Goal: Task Accomplishment & Management: Complete application form

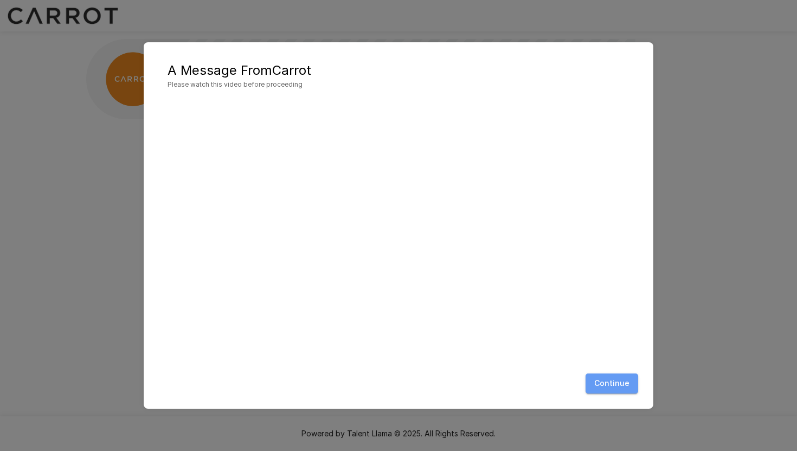
click at [615, 382] on button "Continue" at bounding box center [612, 384] width 53 height 20
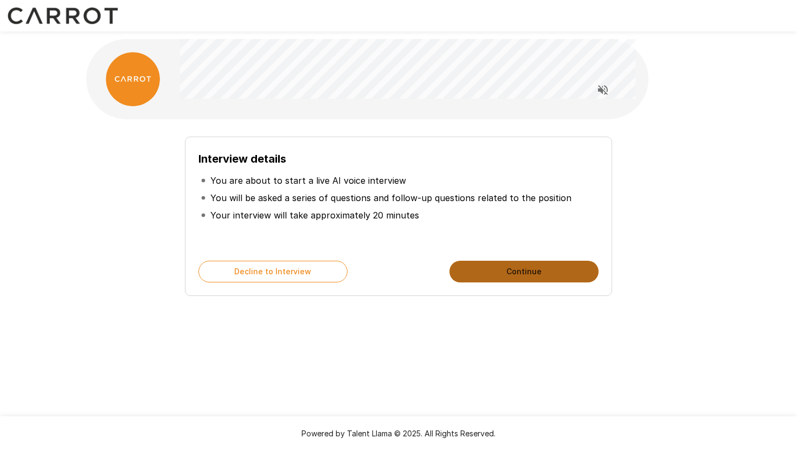
click at [524, 269] on button "Continue" at bounding box center [524, 272] width 149 height 22
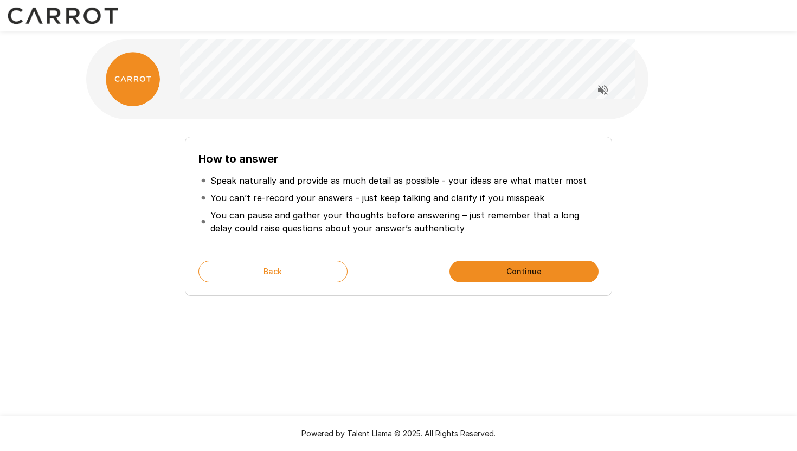
click at [521, 277] on button "Continue" at bounding box center [524, 272] width 149 height 22
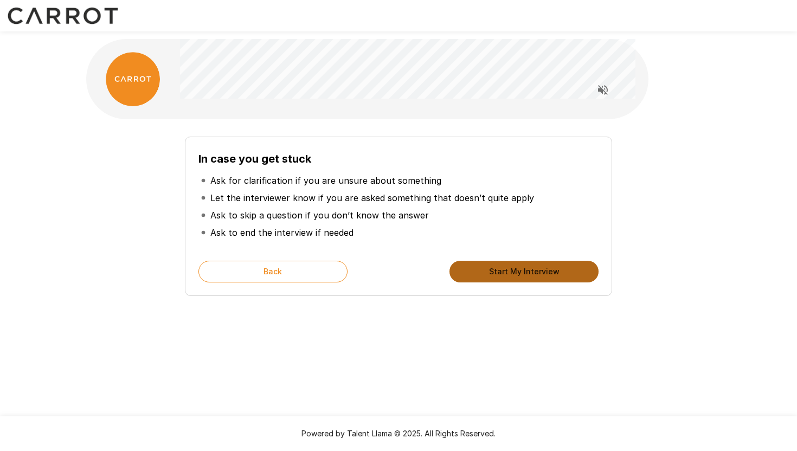
click at [521, 277] on button "Start My Interview" at bounding box center [524, 272] width 149 height 22
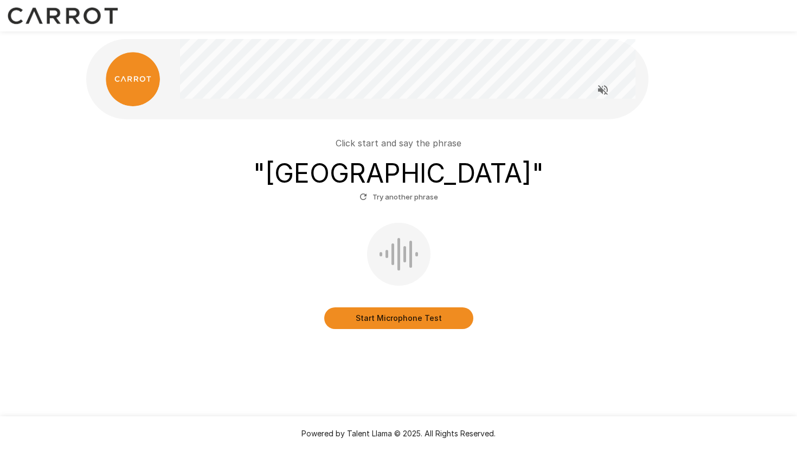
click at [398, 323] on button "Start Microphone Test" at bounding box center [398, 319] width 149 height 22
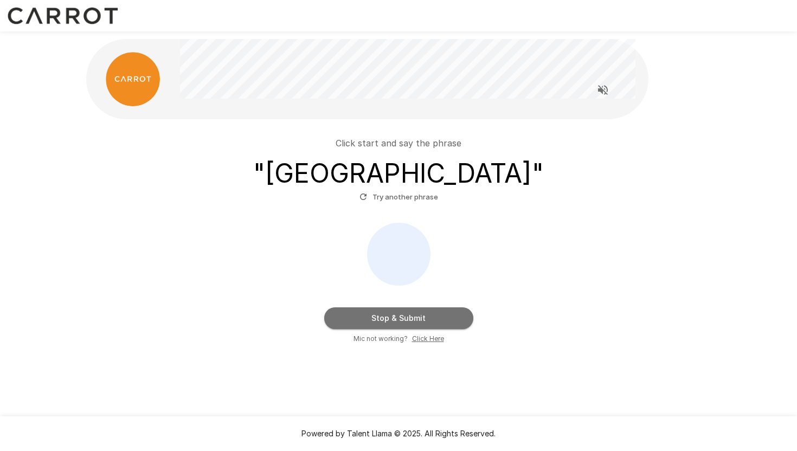
click at [395, 321] on button "Stop & Submit" at bounding box center [398, 319] width 149 height 22
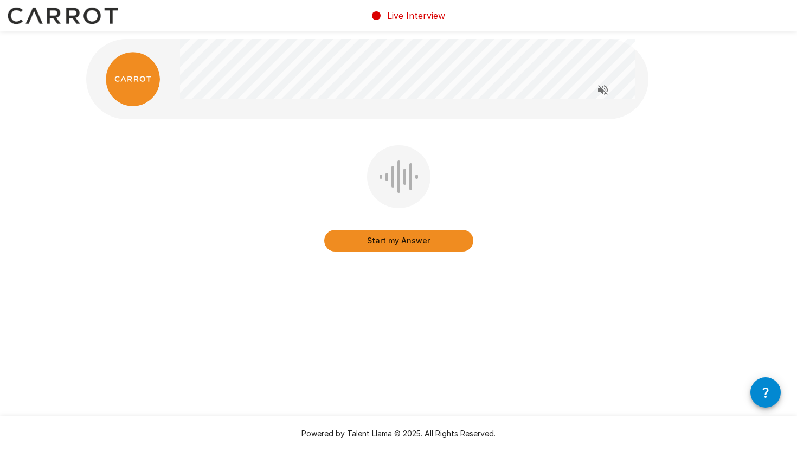
click at [157, 97] on div at bounding box center [133, 79] width 94 height 54
click at [382, 237] on button "Start my Answer" at bounding box center [398, 241] width 149 height 22
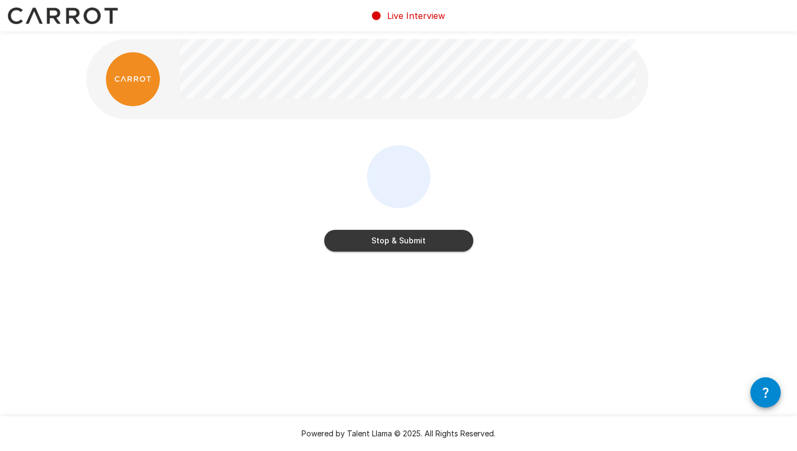
click at [398, 240] on button "Stop & Submit" at bounding box center [398, 241] width 149 height 22
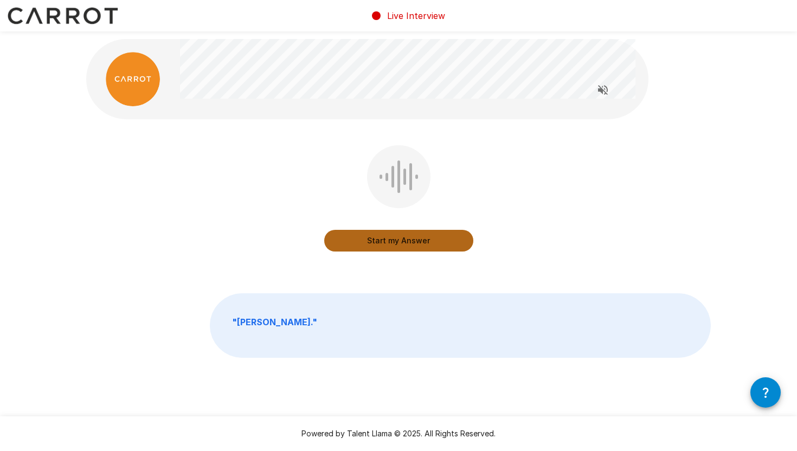
click at [388, 239] on button "Start my Answer" at bounding box center [398, 241] width 149 height 22
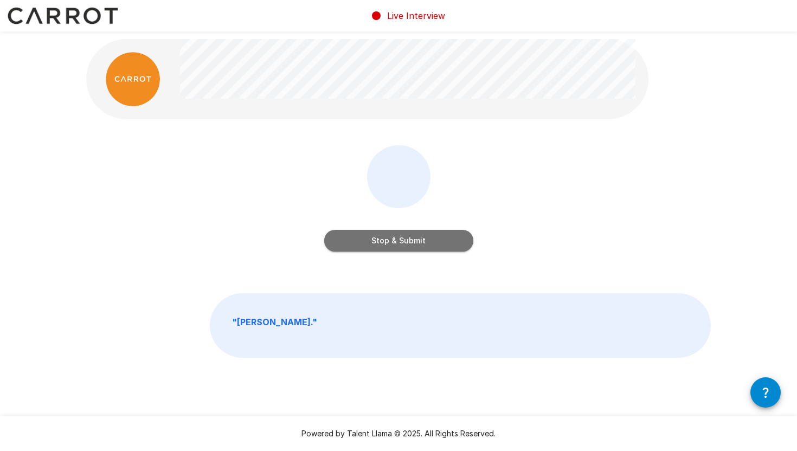
click at [437, 242] on button "Stop & Submit" at bounding box center [398, 241] width 149 height 22
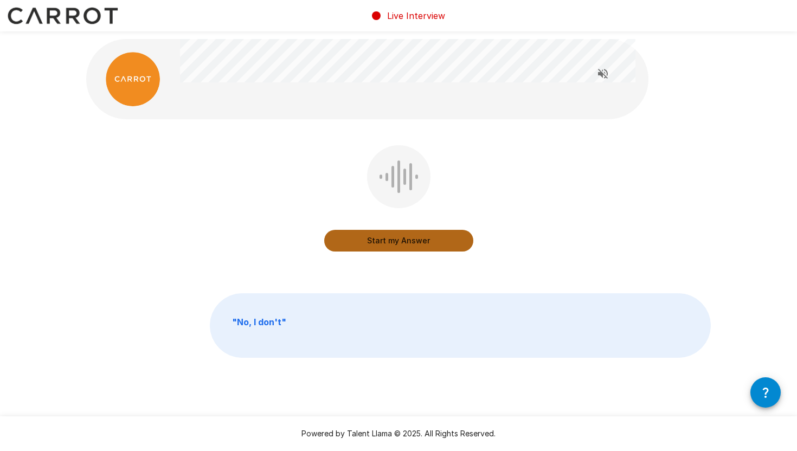
click at [393, 242] on button "Start my Answer" at bounding box center [398, 241] width 149 height 22
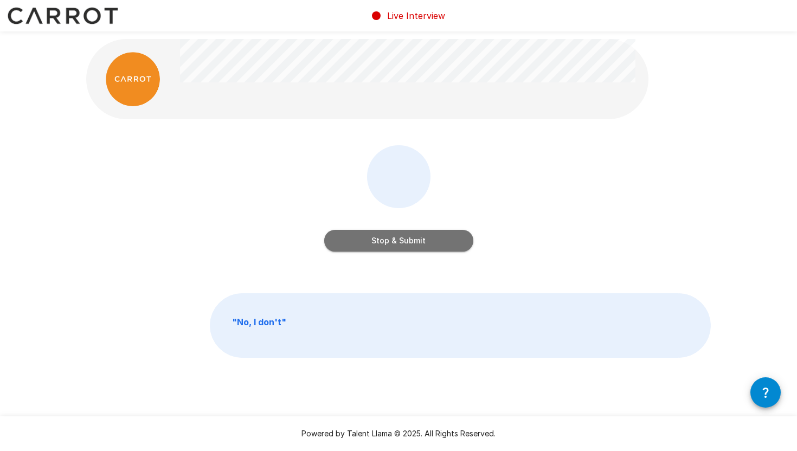
click at [393, 242] on button "Stop & Submit" at bounding box center [398, 241] width 149 height 22
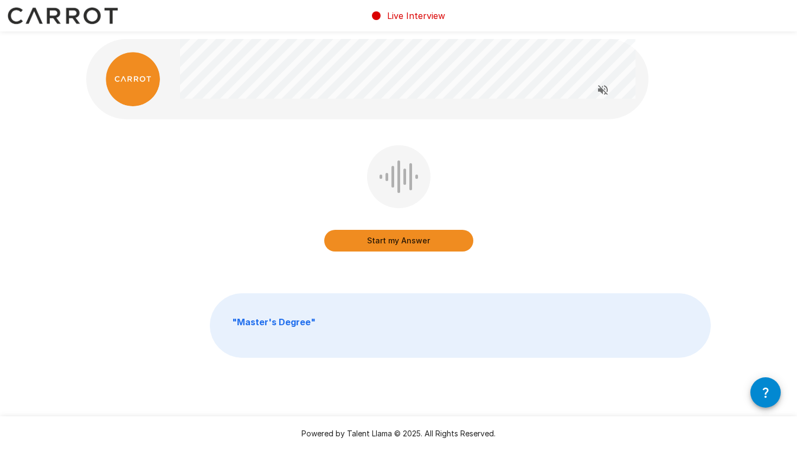
click at [391, 242] on button "Start my Answer" at bounding box center [398, 241] width 149 height 22
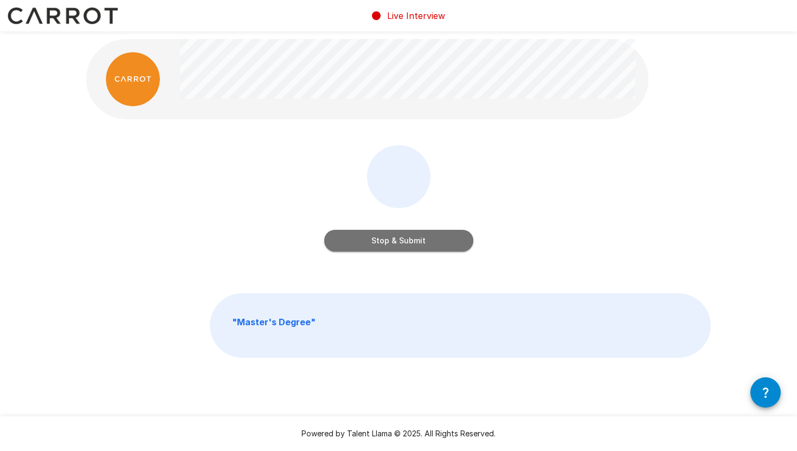
click at [408, 240] on button "Stop & Submit" at bounding box center [398, 241] width 149 height 22
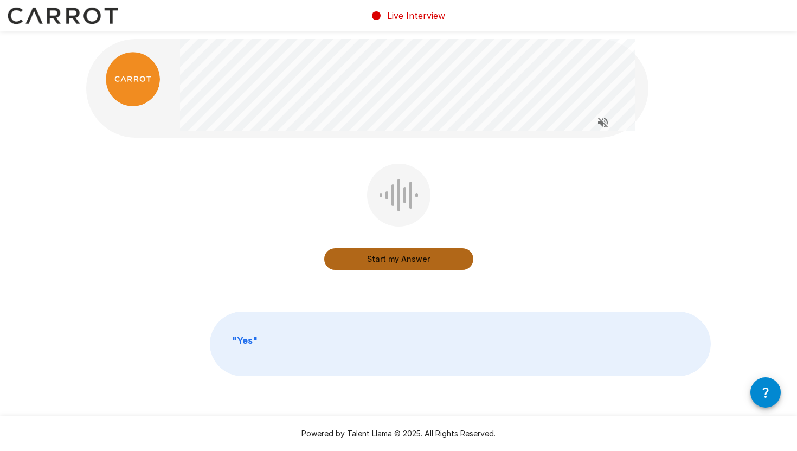
click at [391, 260] on button "Start my Answer" at bounding box center [398, 259] width 149 height 22
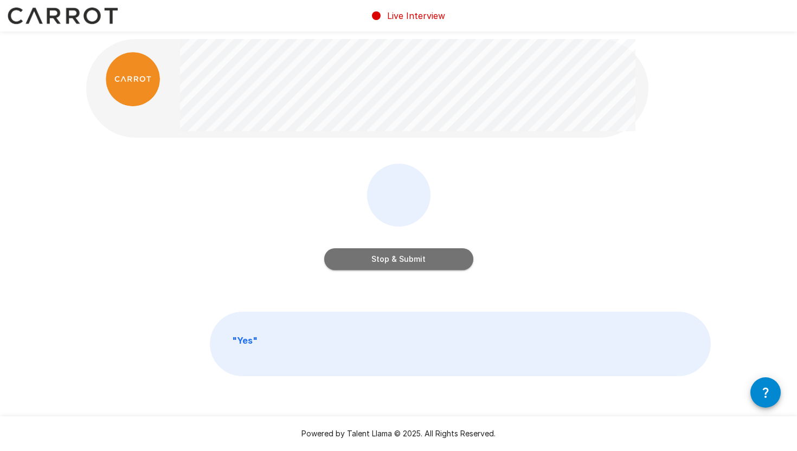
click at [391, 260] on button "Stop & Submit" at bounding box center [398, 259] width 149 height 22
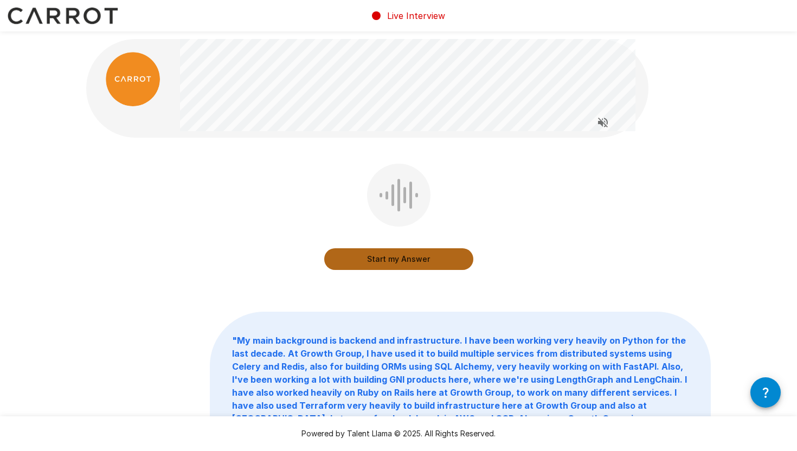
click at [378, 264] on button "Start my Answer" at bounding box center [398, 259] width 149 height 22
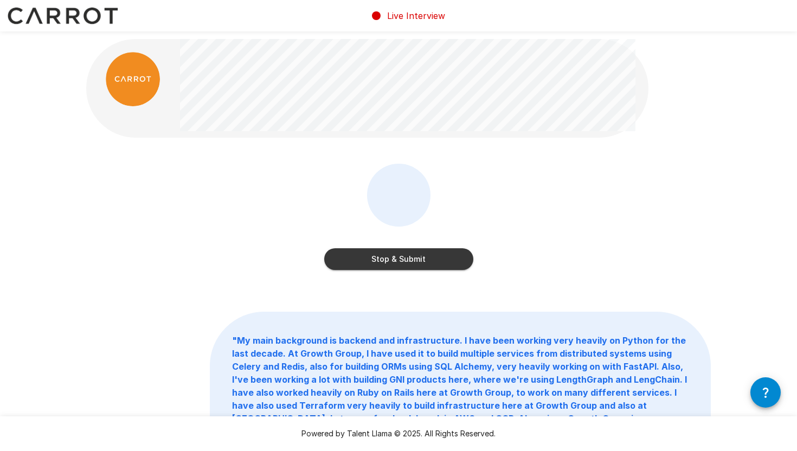
click at [361, 264] on button "Stop & Submit" at bounding box center [398, 259] width 149 height 22
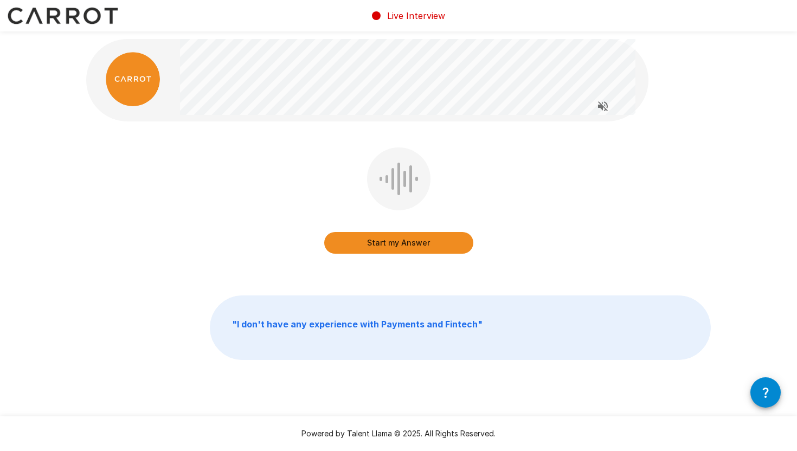
click at [404, 240] on button "Start my Answer" at bounding box center [398, 243] width 149 height 22
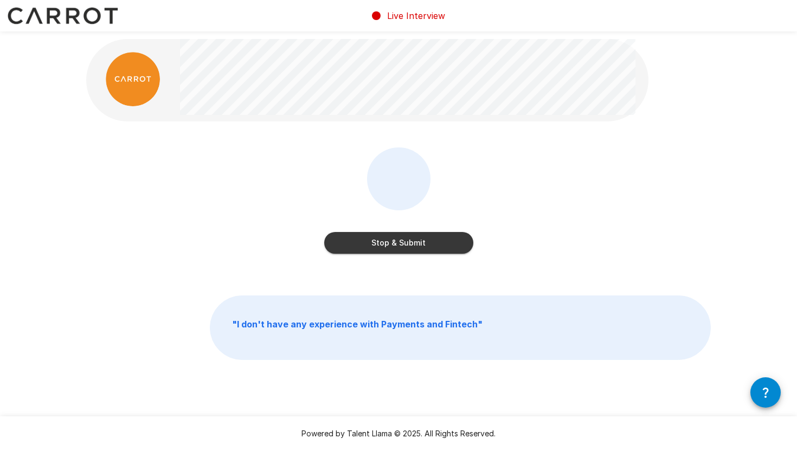
click at [404, 240] on button "Stop & Submit" at bounding box center [398, 243] width 149 height 22
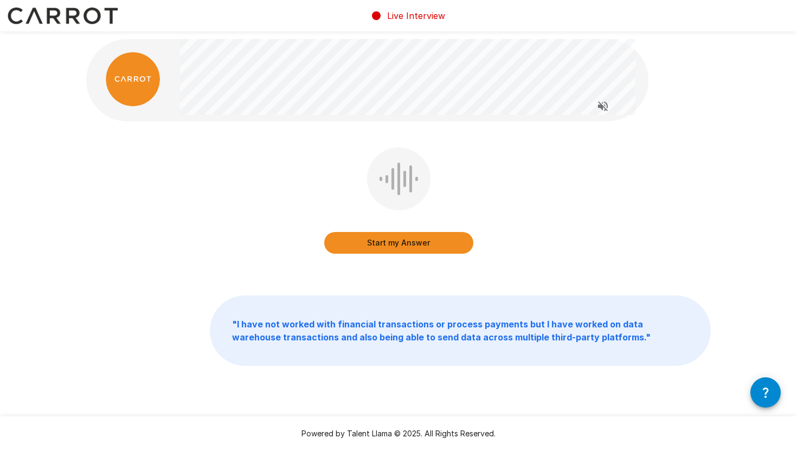
click at [404, 240] on button "Start my Answer" at bounding box center [398, 243] width 149 height 22
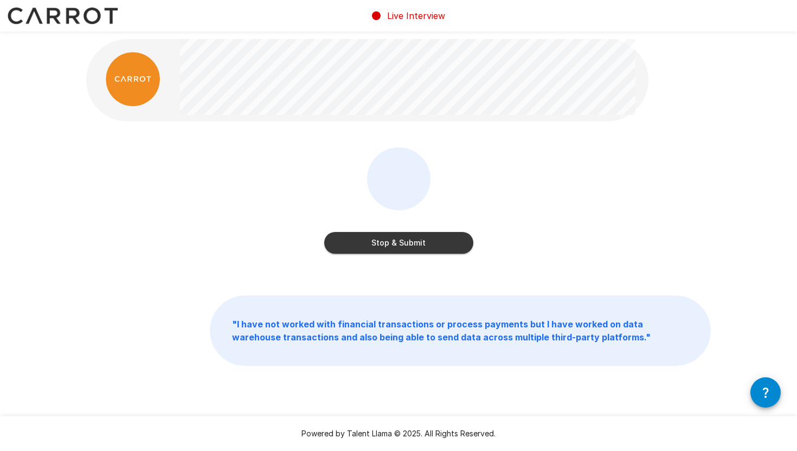
click at [406, 248] on button "Stop & Submit" at bounding box center [398, 243] width 149 height 22
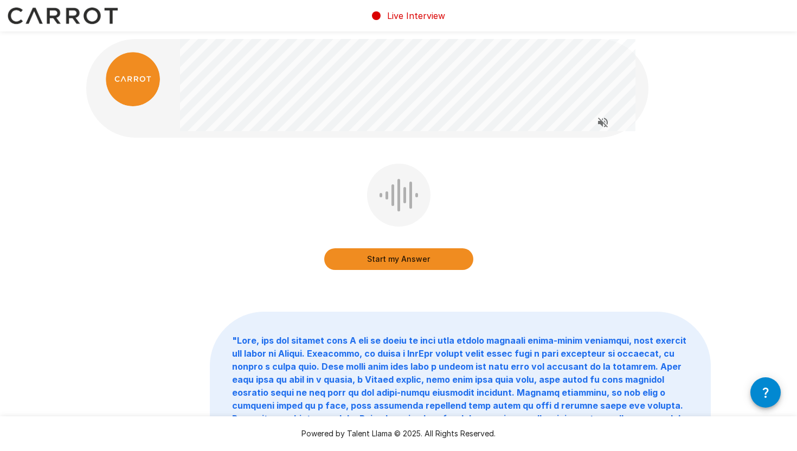
click at [375, 263] on button "Start my Answer" at bounding box center [398, 259] width 149 height 22
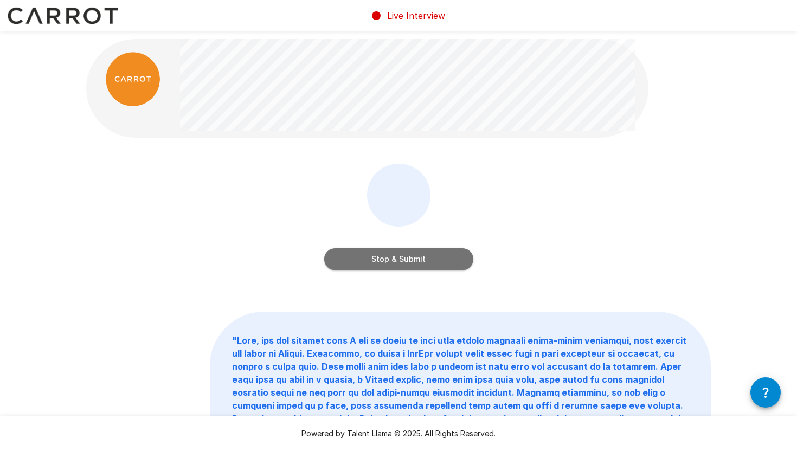
click at [375, 263] on button "Stop & Submit" at bounding box center [398, 259] width 149 height 22
